Goal: Transaction & Acquisition: Purchase product/service

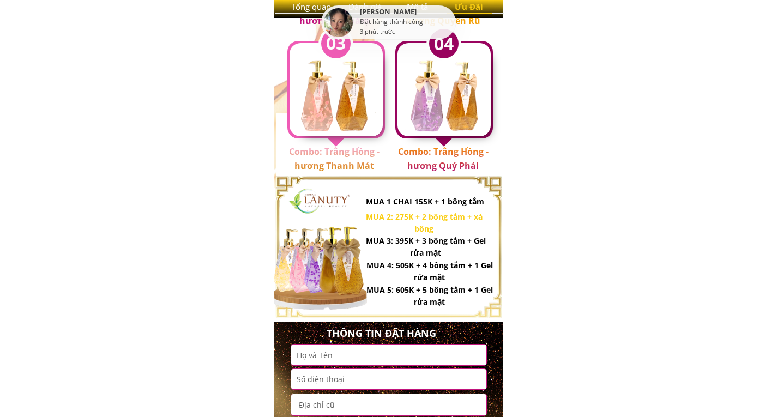
scroll to position [873, 0]
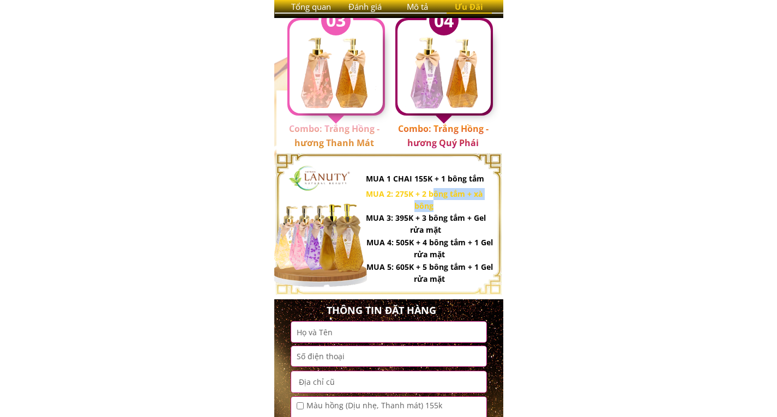
drag, startPoint x: 431, startPoint y: 196, endPoint x: 436, endPoint y: 203, distance: 8.3
click at [436, 203] on h3 "MUA 2: 275K + 2 bông tắm + xà bông" at bounding box center [424, 200] width 118 height 25
click at [425, 219] on h3 "MUA 3: 395K + 3 bông tắm + Gel rửa mặt" at bounding box center [426, 224] width 122 height 25
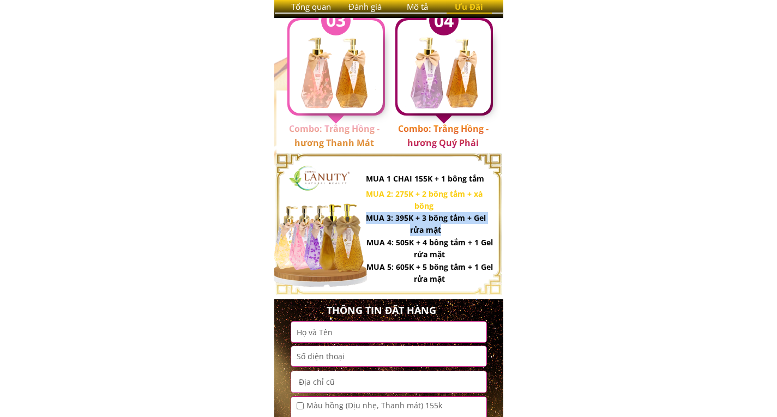
click at [425, 219] on h3 "MUA 3: 395K + 3 bông tắm + Gel rửa mặt" at bounding box center [426, 224] width 122 height 25
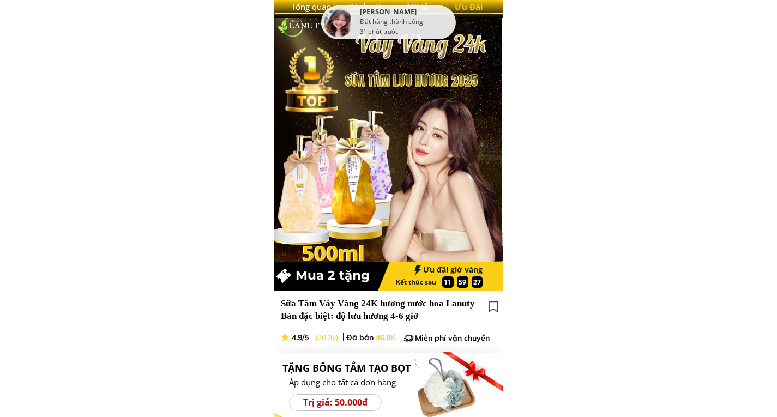
scroll to position [0, 0]
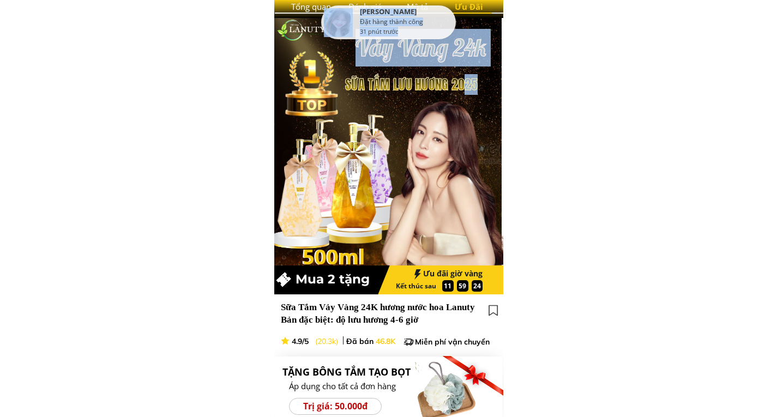
drag, startPoint x: 375, startPoint y: 82, endPoint x: 463, endPoint y: 79, distance: 87.9
click at [463, 79] on div "Áp dụng cho tất cả đơn hàng Trị giá: 50.000đ TẶNG BÔNG TẮM TẠO BỌT Ưu đãi giờ v…" at bounding box center [388, 223] width 229 height 410
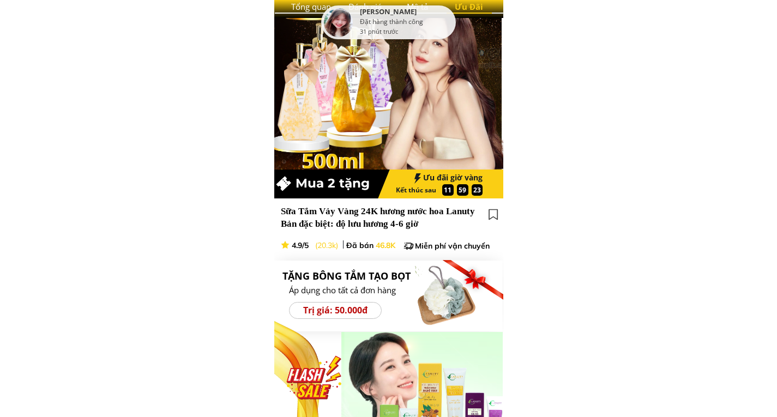
scroll to position [109, 0]
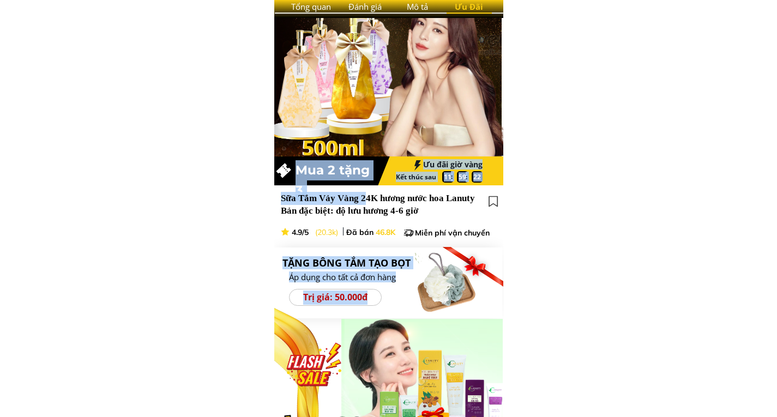
drag, startPoint x: 364, startPoint y: 200, endPoint x: 471, endPoint y: 233, distance: 112.0
click at [445, 220] on div "Áp dụng cho tất cả đơn hàng Trị giá: 50.000đ TẶNG BÔNG TẮM TẠO BỌT Ưu đãi giờ v…" at bounding box center [388, 114] width 229 height 410
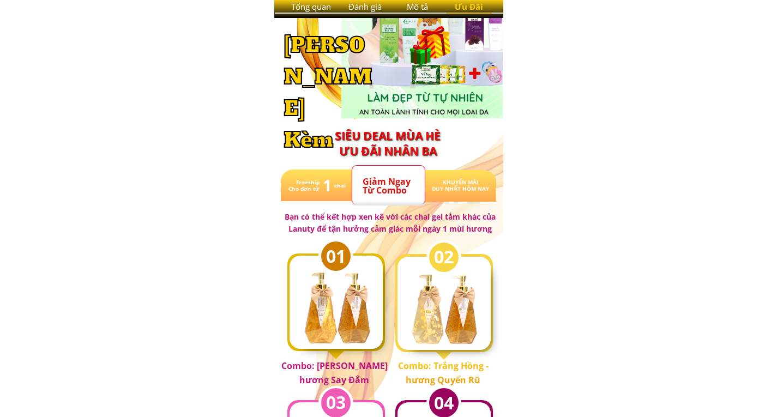
scroll to position [491, 0]
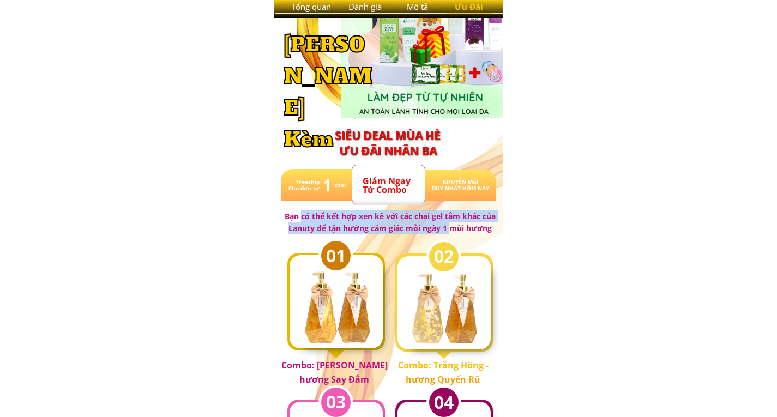
drag, startPoint x: 302, startPoint y: 218, endPoint x: 451, endPoint y: 225, distance: 149.7
click at [451, 225] on h3 "Bạn có thể kết hợp xen kẽ với các chai gel tắm khác của Lanuty để tận hưởng cảm…" at bounding box center [390, 223] width 212 height 25
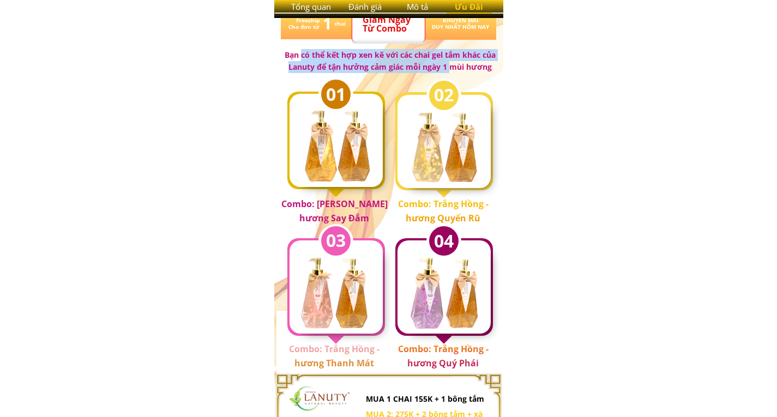
scroll to position [655, 0]
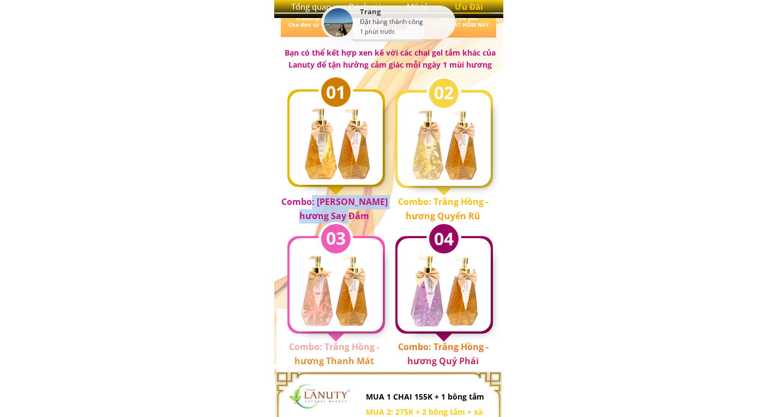
drag, startPoint x: 319, startPoint y: 207, endPoint x: 397, endPoint y: 211, distance: 78.1
click at [354, 217] on h3 "Combo: Trắng Hồng hương Say Đắm" at bounding box center [334, 209] width 118 height 28
drag, startPoint x: 469, startPoint y: 206, endPoint x: 475, endPoint y: 209, distance: 7.3
click at [475, 209] on h3 "Combo: Trắng Hồng - hương Quyến Rũ" at bounding box center [443, 209] width 111 height 28
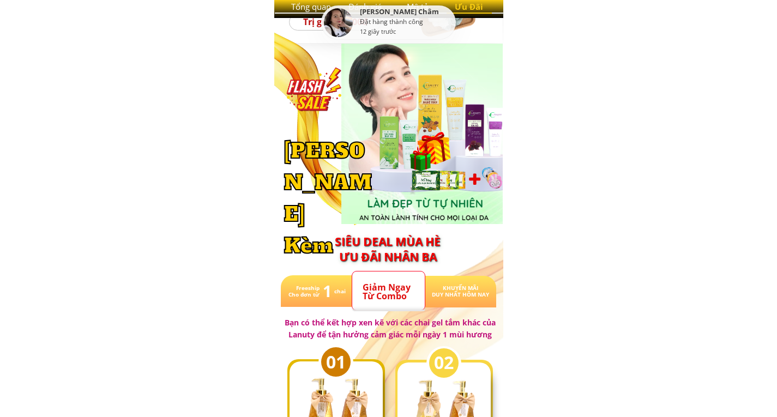
scroll to position [0, 0]
